Goal: Task Accomplishment & Management: Use online tool/utility

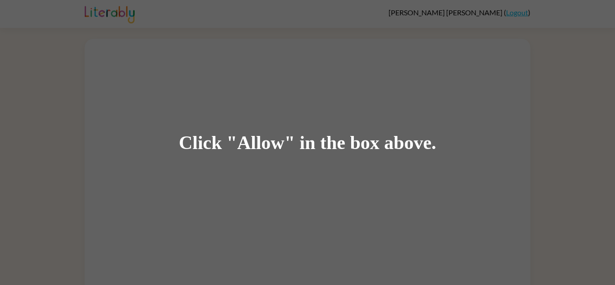
click at [275, 130] on div "Click "Allow" in the box above." at bounding box center [307, 142] width 615 height 285
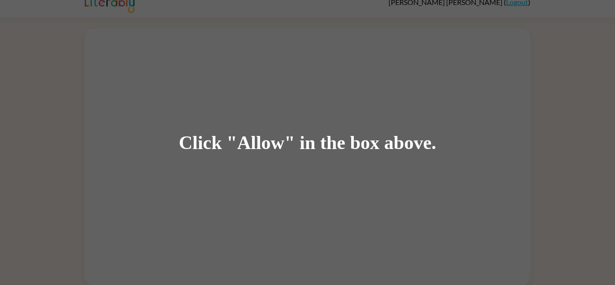
scroll to position [11, 0]
click at [262, 103] on div "Click "Allow" in the box above." at bounding box center [307, 142] width 615 height 285
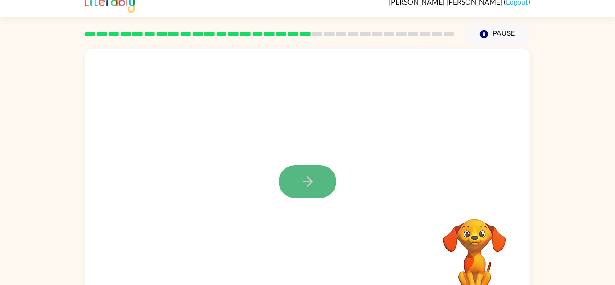
click at [329, 180] on button "button" at bounding box center [308, 181] width 58 height 33
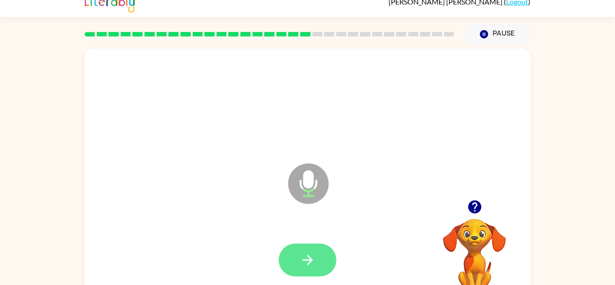
click at [311, 262] on icon "button" at bounding box center [308, 260] width 16 height 16
click at [296, 252] on button "button" at bounding box center [308, 259] width 58 height 33
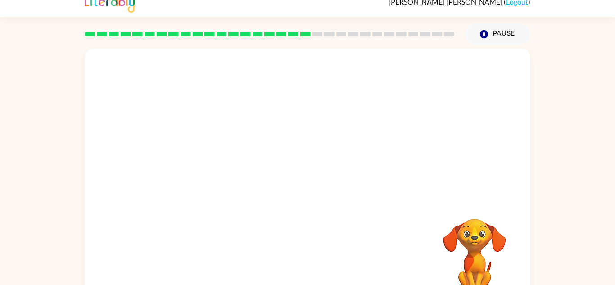
click at [317, 242] on div "Your browser must support playing .mp4 files to use Literably. Please try using…" at bounding box center [308, 177] width 446 height 257
click at [375, 236] on div "Your browser must support playing .mp4 files to use Literably. Please try using…" at bounding box center [308, 177] width 446 height 257
click at [406, 243] on div "Your browser must support playing .mp4 files to use Literably. Please try using…" at bounding box center [308, 177] width 446 height 257
click at [266, 94] on div at bounding box center [308, 124] width 446 height 151
click at [275, 115] on div at bounding box center [308, 124] width 446 height 151
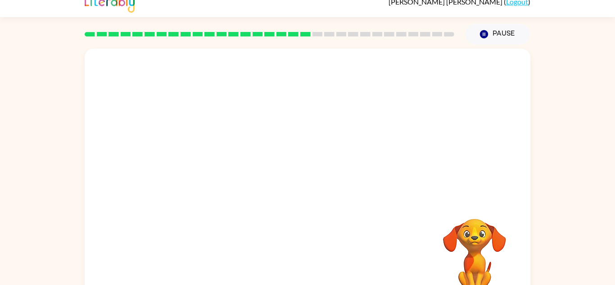
click at [275, 115] on div at bounding box center [308, 124] width 446 height 151
click at [264, 117] on div at bounding box center [308, 124] width 446 height 151
click at [195, 42] on div at bounding box center [269, 34] width 380 height 32
click at [202, 53] on div at bounding box center [308, 124] width 446 height 151
click at [269, 65] on div at bounding box center [308, 124] width 446 height 151
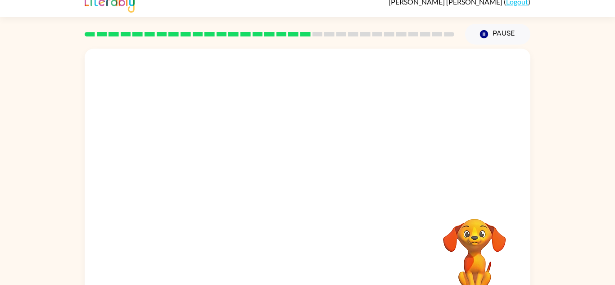
click at [299, 146] on div at bounding box center [308, 124] width 446 height 151
click at [348, 170] on div at bounding box center [308, 124] width 446 height 151
click at [464, 250] on video "Your browser must support playing .mp4 files to use Literably. Please try using…" at bounding box center [474, 250] width 90 height 90
click at [241, 225] on div "Your browser must support playing .mp4 files to use Literably. Please try using…" at bounding box center [308, 177] width 446 height 257
click at [304, 254] on div "Your browser must support playing .mp4 files to use Literably. Please try using…" at bounding box center [308, 177] width 446 height 257
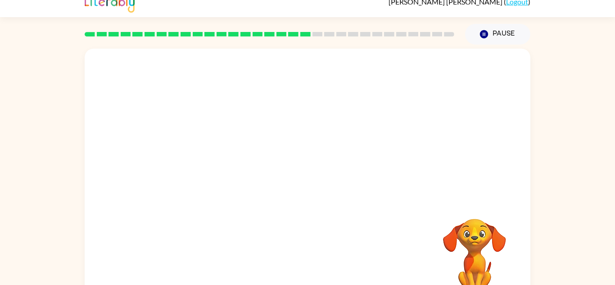
click at [376, 173] on div at bounding box center [308, 124] width 446 height 151
click at [93, 143] on div at bounding box center [308, 124] width 446 height 151
click at [117, 186] on div at bounding box center [308, 124] width 446 height 151
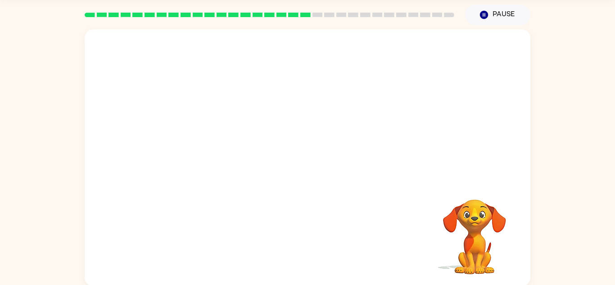
scroll to position [32, 0]
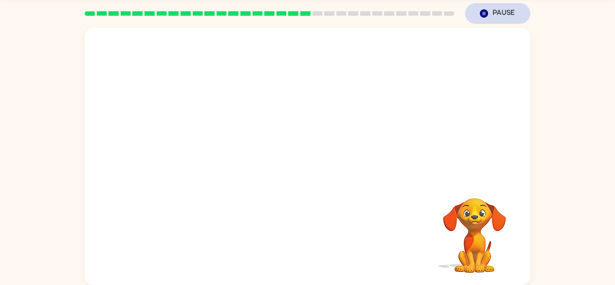
click at [487, 13] on icon "button" at bounding box center [484, 13] width 8 height 8
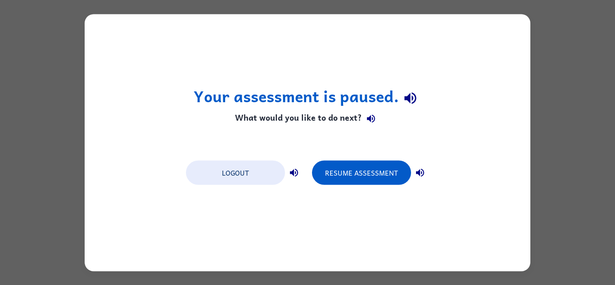
scroll to position [0, 0]
click at [480, 23] on div "Your assessment is paused. What would you like to do next? Logout Resume Assess…" at bounding box center [308, 142] width 446 height 257
click at [422, 174] on icon "button" at bounding box center [420, 172] width 11 height 11
click at [235, 167] on button "Logout" at bounding box center [235, 172] width 99 height 24
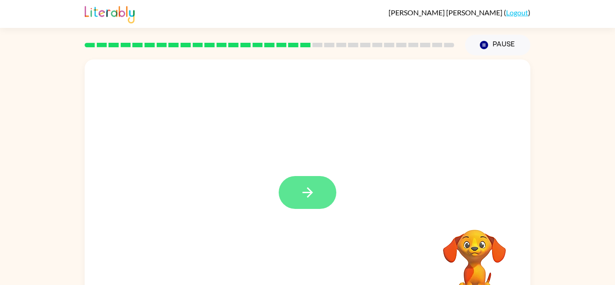
click at [312, 185] on icon "button" at bounding box center [308, 193] width 16 height 16
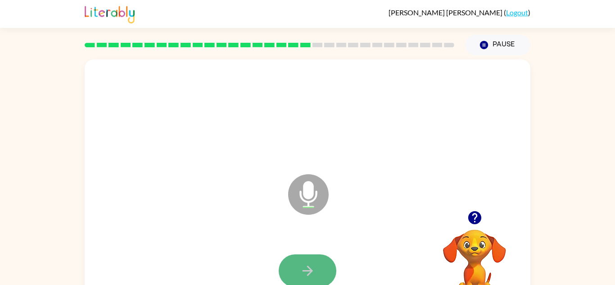
click at [287, 270] on button "button" at bounding box center [308, 270] width 58 height 33
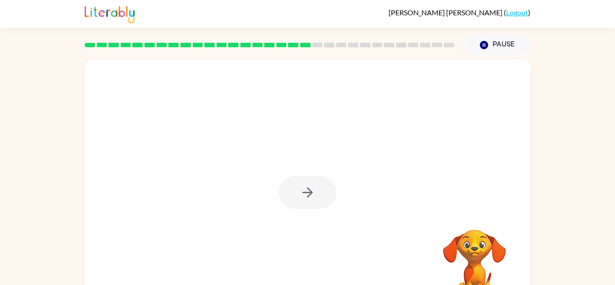
click at [315, 188] on icon "button" at bounding box center [308, 193] width 16 height 16
click at [310, 261] on div at bounding box center [308, 271] width 428 height 74
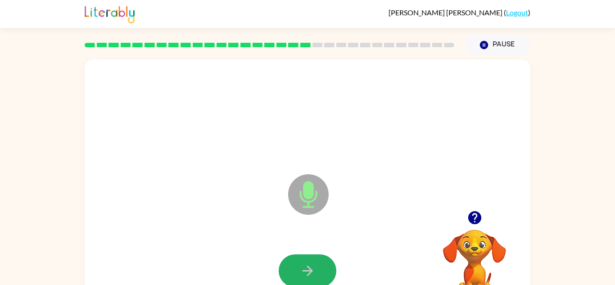
click at [310, 261] on button "button" at bounding box center [308, 270] width 58 height 33
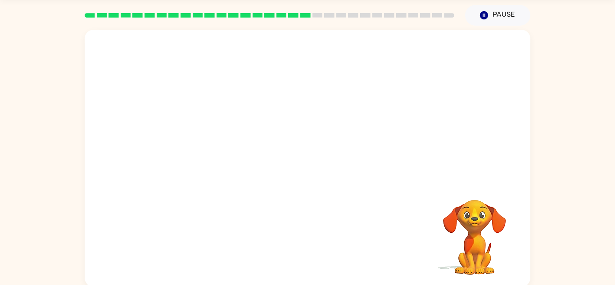
scroll to position [23, 0]
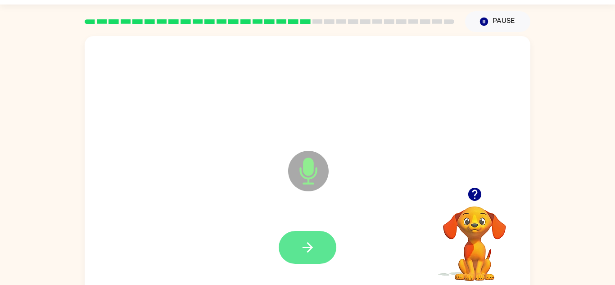
click at [314, 242] on icon "button" at bounding box center [308, 247] width 16 height 16
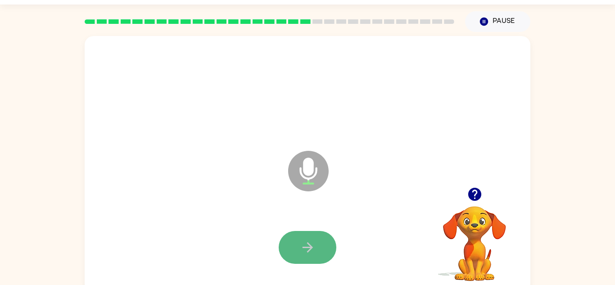
click at [284, 243] on button "button" at bounding box center [308, 247] width 58 height 33
click at [305, 249] on icon "button" at bounding box center [308, 247] width 16 height 16
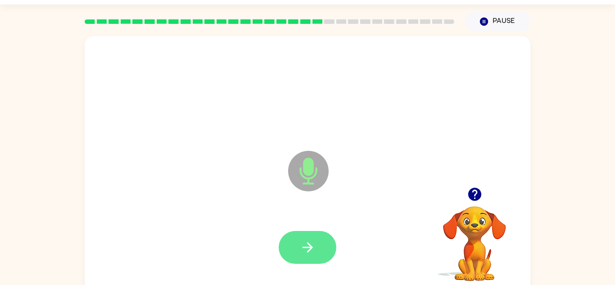
click at [320, 242] on button "button" at bounding box center [308, 247] width 58 height 33
click at [318, 244] on button "button" at bounding box center [308, 247] width 58 height 33
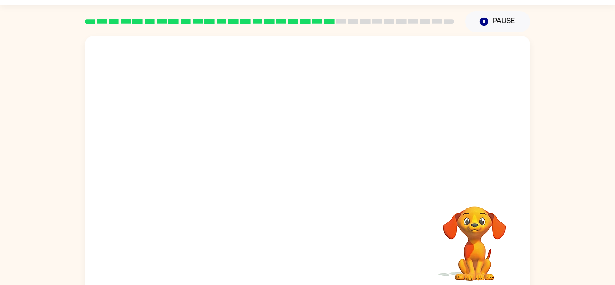
click at [318, 242] on div at bounding box center [308, 248] width 428 height 74
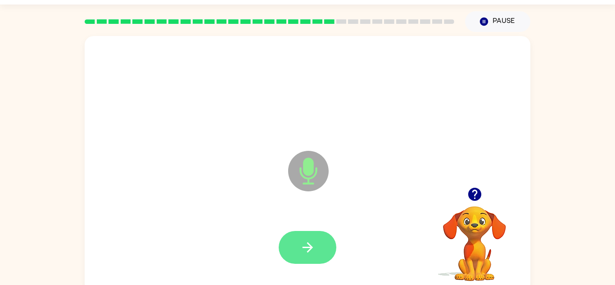
click at [321, 254] on button "button" at bounding box center [308, 247] width 58 height 33
click at [315, 247] on button "button" at bounding box center [308, 247] width 58 height 33
click at [316, 241] on button "button" at bounding box center [308, 247] width 58 height 33
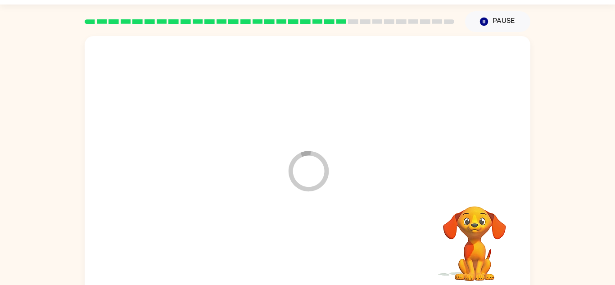
click at [316, 241] on div at bounding box center [308, 248] width 428 height 74
click at [316, 241] on div at bounding box center [308, 247] width 58 height 33
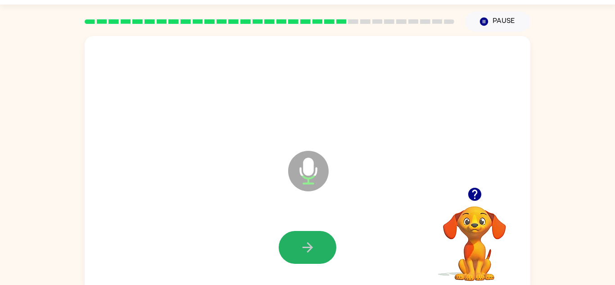
click at [316, 241] on button "button" at bounding box center [308, 247] width 58 height 33
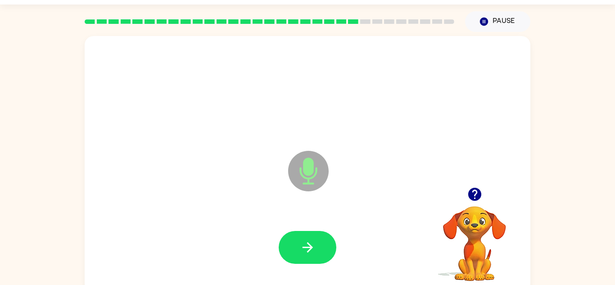
click at [316, 241] on button "button" at bounding box center [308, 247] width 58 height 33
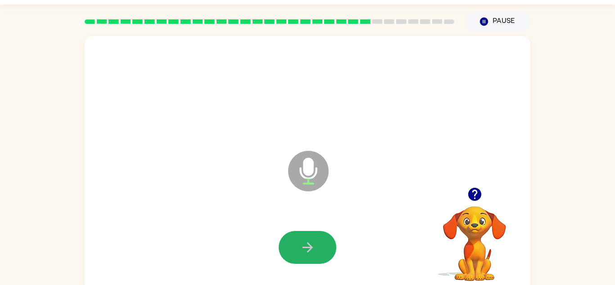
click at [315, 243] on icon "button" at bounding box center [308, 247] width 16 height 16
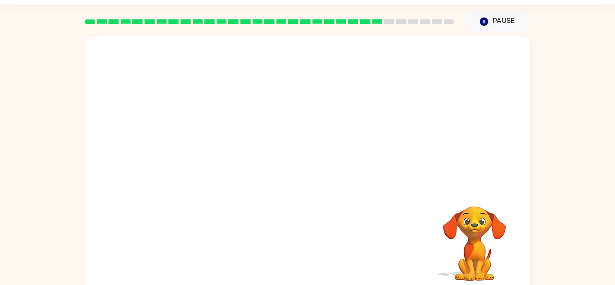
click at [319, 241] on div "Your browser must support playing .mp4 files to use Literably. Please try using…" at bounding box center [308, 164] width 446 height 257
click at [320, 241] on div "Your browser must support playing .mp4 files to use Literably. Please try using…" at bounding box center [308, 164] width 446 height 257
click at [320, 242] on div at bounding box center [308, 248] width 428 height 74
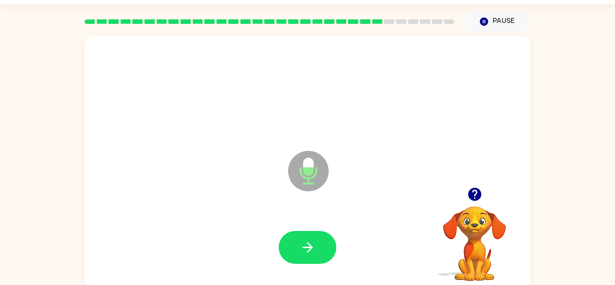
click at [320, 242] on button "button" at bounding box center [308, 247] width 58 height 33
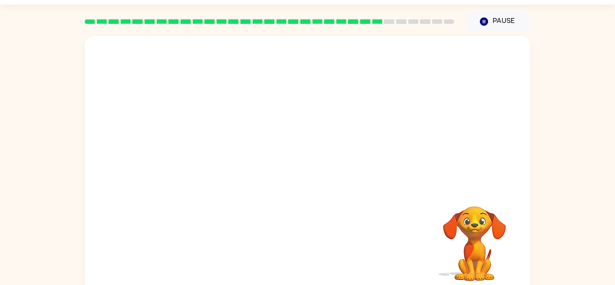
click at [319, 241] on div "Your browser must support playing .mp4 files to use Literably. Please try using…" at bounding box center [308, 164] width 446 height 257
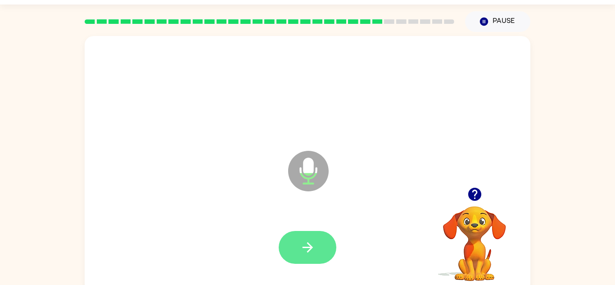
click at [319, 243] on button "button" at bounding box center [308, 247] width 58 height 33
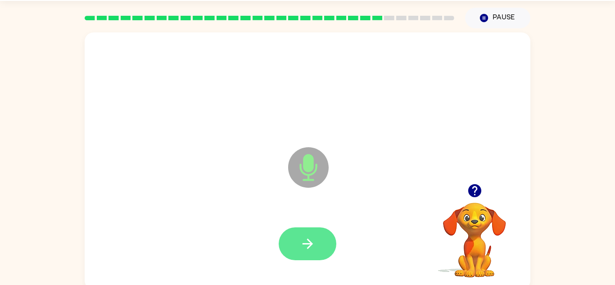
scroll to position [32, 0]
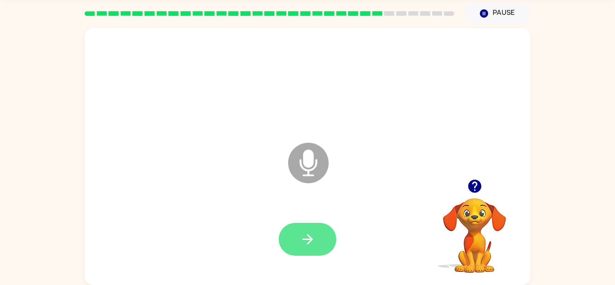
click at [321, 240] on button "button" at bounding box center [308, 239] width 58 height 33
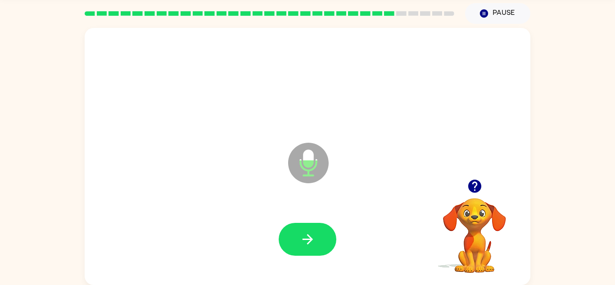
click at [321, 240] on button "button" at bounding box center [308, 239] width 58 height 33
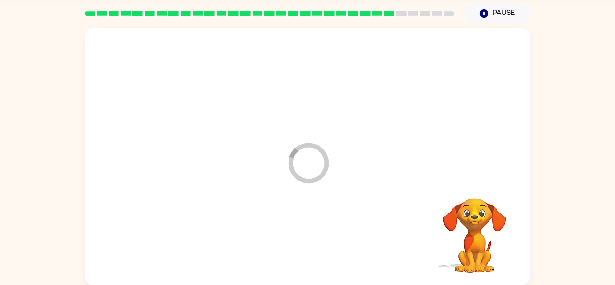
click at [321, 240] on div at bounding box center [308, 240] width 428 height 74
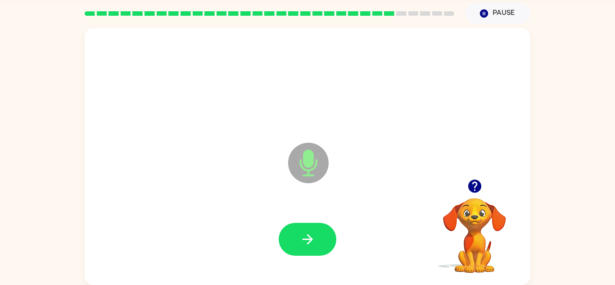
click at [321, 240] on button "button" at bounding box center [308, 239] width 58 height 33
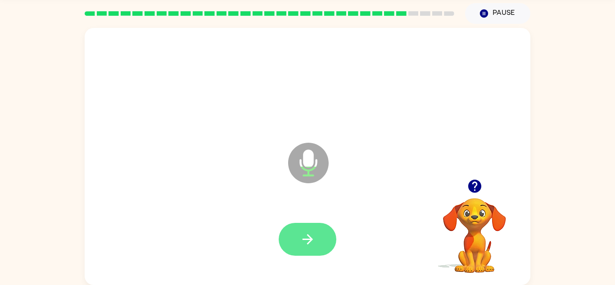
click at [323, 241] on button "button" at bounding box center [308, 239] width 58 height 33
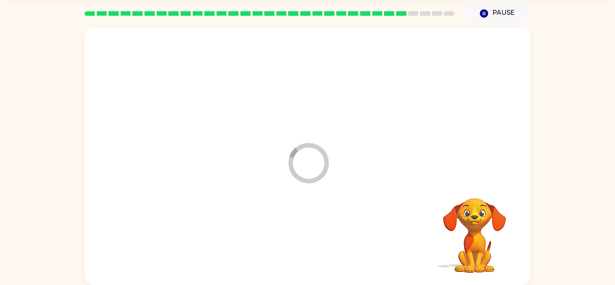
click at [323, 241] on div at bounding box center [308, 240] width 428 height 74
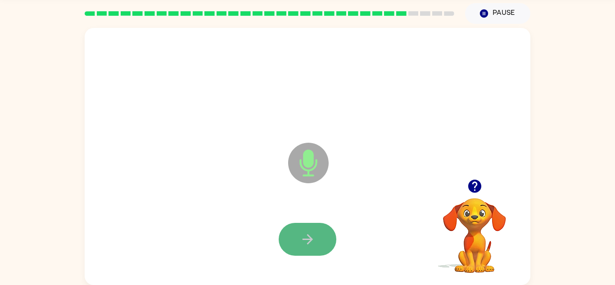
click at [324, 242] on button "button" at bounding box center [308, 239] width 58 height 33
click at [306, 243] on icon "button" at bounding box center [308, 239] width 16 height 16
